Goal: Information Seeking & Learning: Learn about a topic

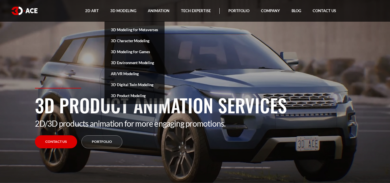
click at [126, 95] on link "3D Product Modeling" at bounding box center [135, 95] width 60 height 11
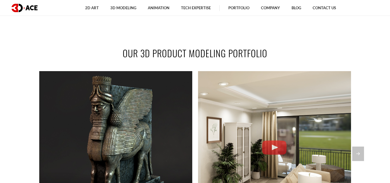
scroll to position [404, 0]
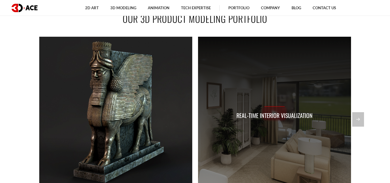
click at [280, 110] on div "Real-time Interior Visualization" at bounding box center [274, 113] width 153 height 153
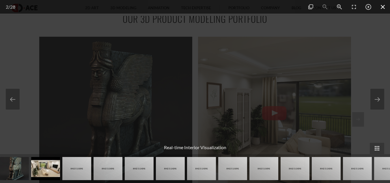
click at [381, 10] on span at bounding box center [383, 7] width 14 height 14
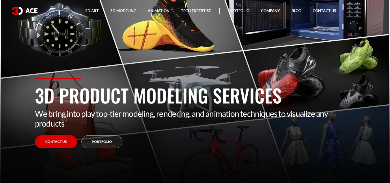
click at [359, 144] on div "3D Product Modeling Services We bring into play top-tier modeling, rendering, a…" at bounding box center [195, 130] width 329 height 105
click at [354, 151] on div "3D Product Modeling Services We bring into play top-tier modeling, rendering, a…" at bounding box center [195, 130] width 329 height 105
click at [212, 49] on section "3D Product Modeling Services We bring into play top-tier modeling, rendering, a…" at bounding box center [195, 91] width 390 height 183
click at [162, 45] on section "3D Product Modeling Services We bring into play top-tier modeling, rendering, a…" at bounding box center [195, 91] width 390 height 183
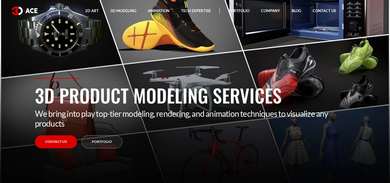
click at [181, 127] on p "We bring into play top-tier modeling, rendering, and animation techniques to vi…" at bounding box center [195, 119] width 321 height 20
click at [100, 141] on link "Portfolio" at bounding box center [101, 141] width 41 height 13
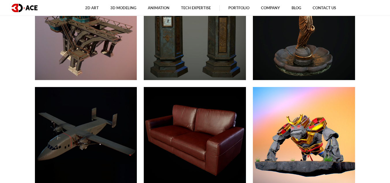
scroll to position [3620, 0]
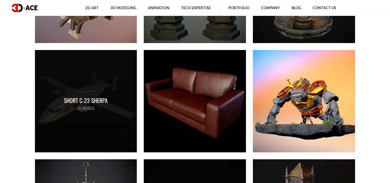
click at [90, 101] on p "Short C-23 Sherpa" at bounding box center [86, 100] width 44 height 9
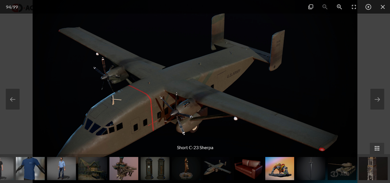
scroll to position [2561, 0]
click at [368, 8] on span at bounding box center [368, 7] width 14 height 14
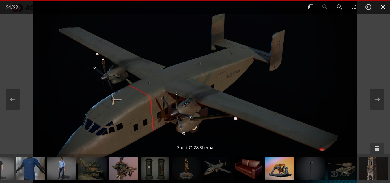
click at [384, 7] on span at bounding box center [383, 7] width 14 height 14
